Goal: Task Accomplishment & Management: Use online tool/utility

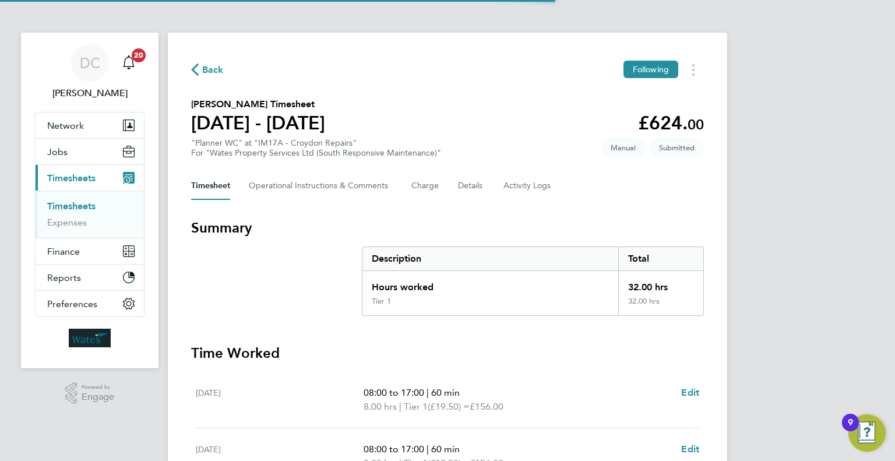
scroll to position [280, 0]
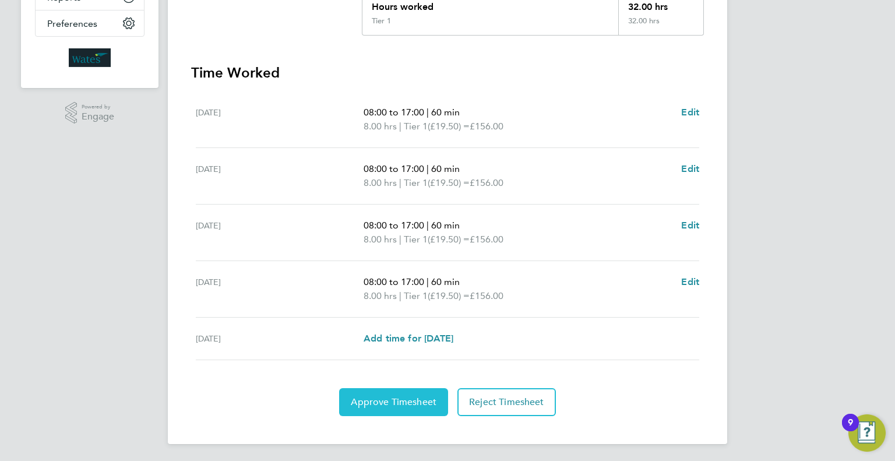
click at [418, 391] on button "Approve Timesheet" at bounding box center [393, 402] width 109 height 28
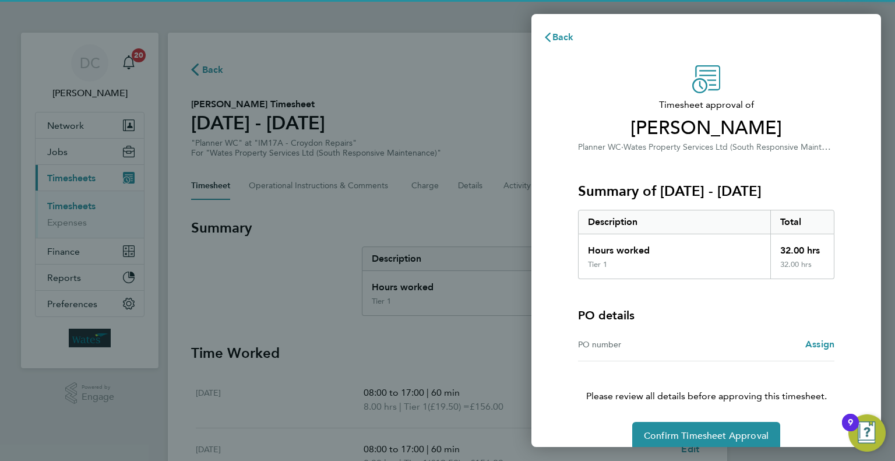
scroll to position [16, 0]
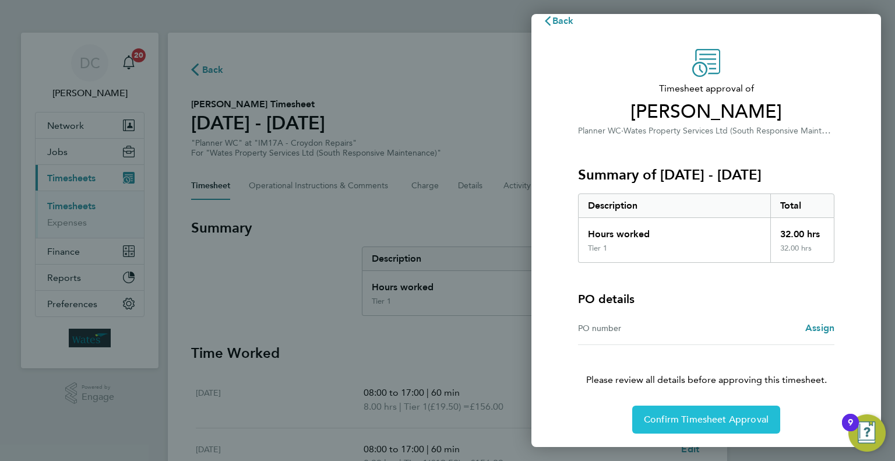
click at [693, 414] on span "Confirm Timesheet Approval" at bounding box center [706, 420] width 125 height 12
